Goal: Transaction & Acquisition: Purchase product/service

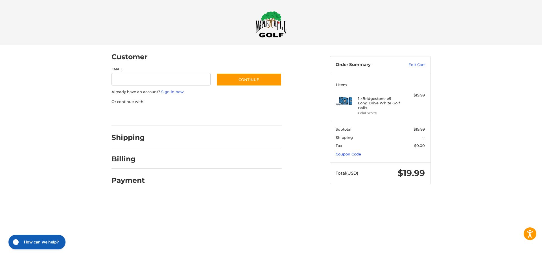
click at [353, 155] on link "Coupon Code" at bounding box center [347, 154] width 25 height 5
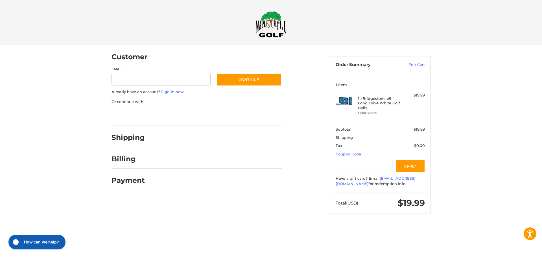
click at [359, 166] on input "Gift Certificate or Coupon Code" at bounding box center [363, 166] width 57 height 13
type input "********"
click at [415, 166] on button "Apply" at bounding box center [410, 166] width 30 height 13
